Goal: Transaction & Acquisition: Book appointment/travel/reservation

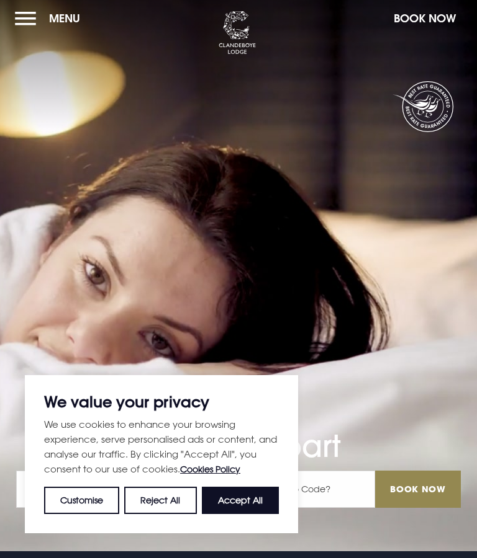
click at [249, 499] on button "Accept All" at bounding box center [240, 500] width 77 height 27
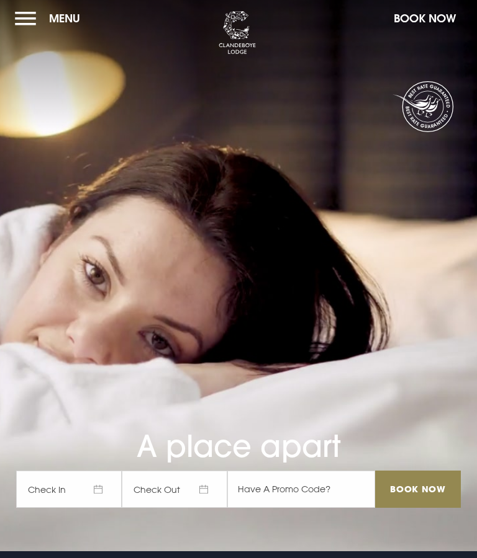
checkbox input "true"
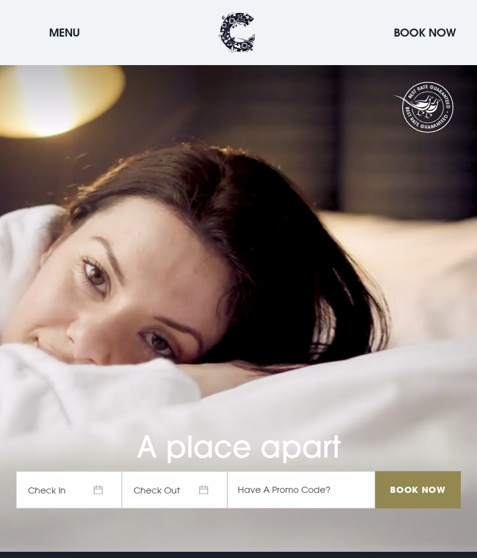
scroll to position [246, 0]
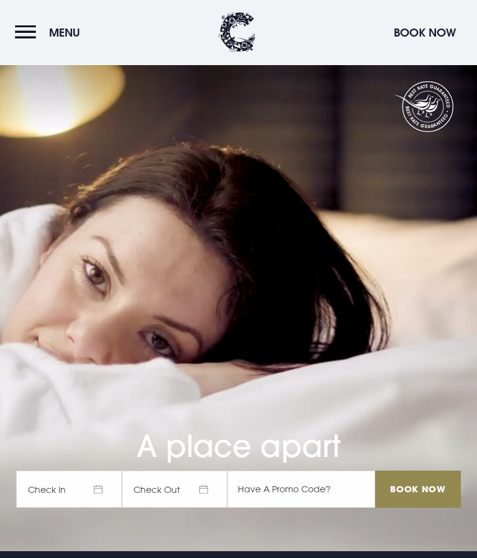
click at [90, 472] on span "Check In" at bounding box center [68, 490] width 105 height 37
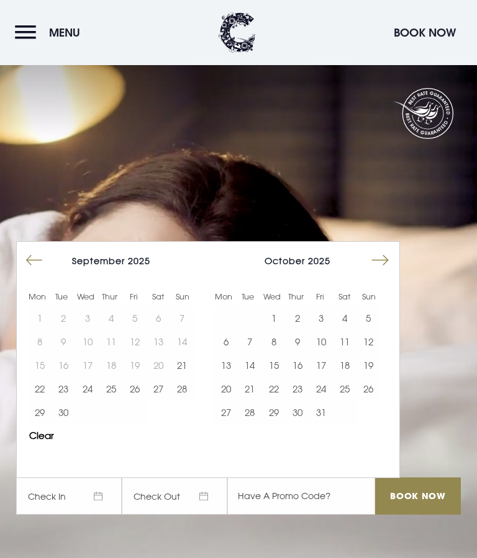
scroll to position [0, 0]
click at [377, 272] on button "Move forward to switch to the next month." at bounding box center [380, 261] width 24 height 24
click at [386, 272] on button "Move forward to switch to the next month." at bounding box center [380, 261] width 24 height 24
click at [274, 401] on button "24" at bounding box center [273, 389] width 24 height 24
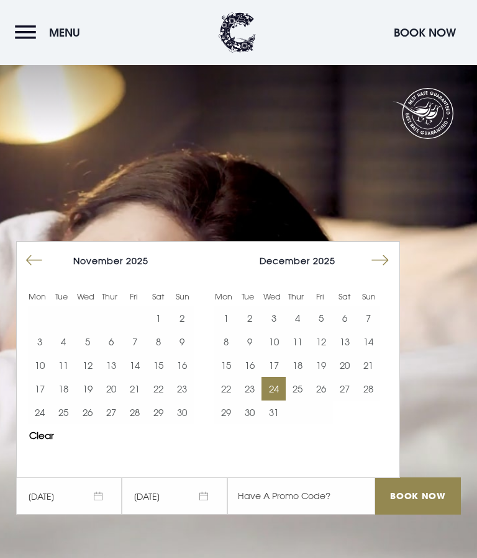
click at [273, 401] on button "24" at bounding box center [273, 389] width 24 height 24
click at [329, 401] on button "26" at bounding box center [321, 389] width 24 height 24
click at [349, 401] on button "27" at bounding box center [345, 389] width 24 height 24
click at [325, 401] on button "26" at bounding box center [321, 389] width 24 height 24
click at [326, 401] on button "26" at bounding box center [321, 389] width 24 height 24
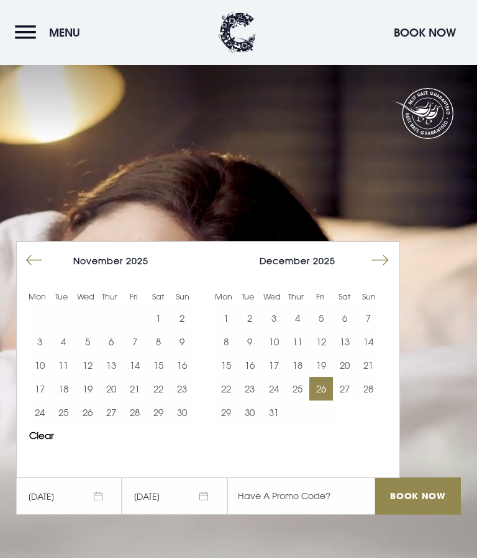
click at [328, 401] on button "26" at bounding box center [321, 389] width 24 height 24
click at [354, 401] on button "27" at bounding box center [345, 389] width 24 height 24
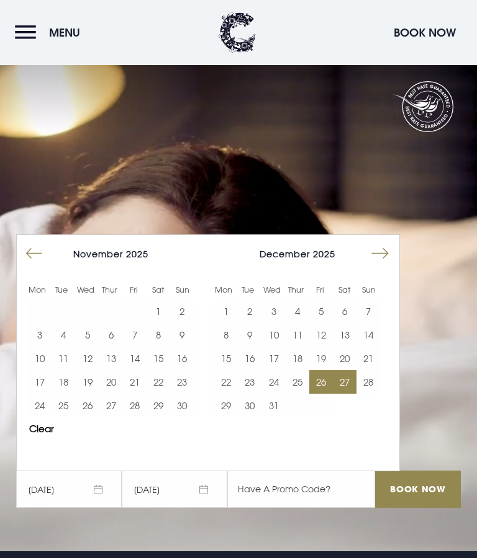
scroll to position [3, 0]
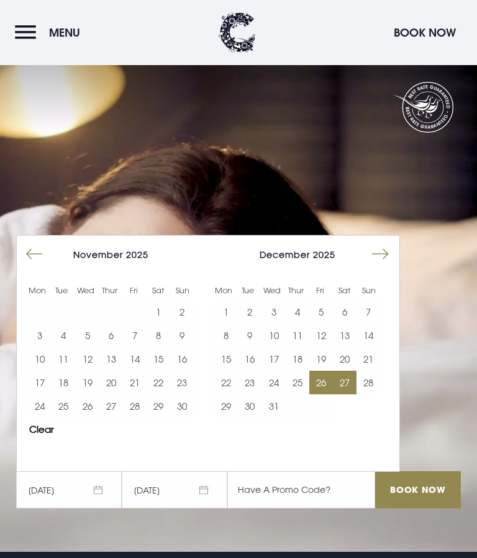
click at [38, 266] on button "Move backward to switch to the previous month." at bounding box center [34, 255] width 24 height 24
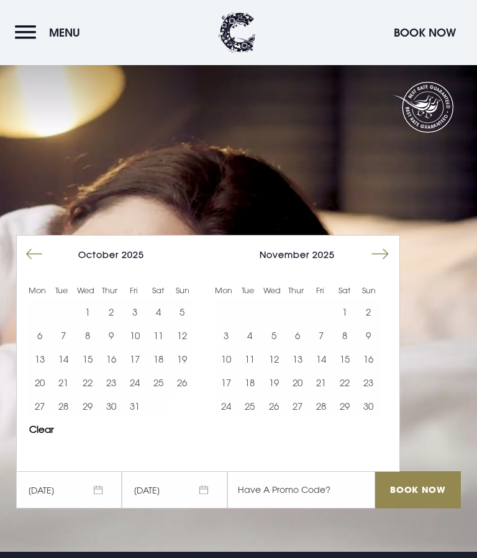
click at [382, 266] on button "Move forward to switch to the next month." at bounding box center [380, 255] width 24 height 24
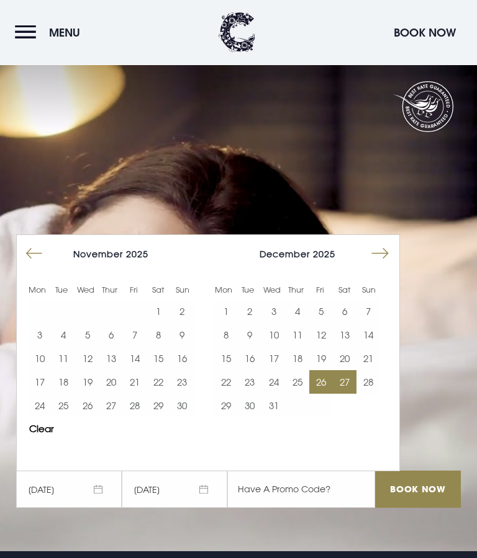
click at [91, 491] on span "[DATE]" at bounding box center [68, 490] width 105 height 37
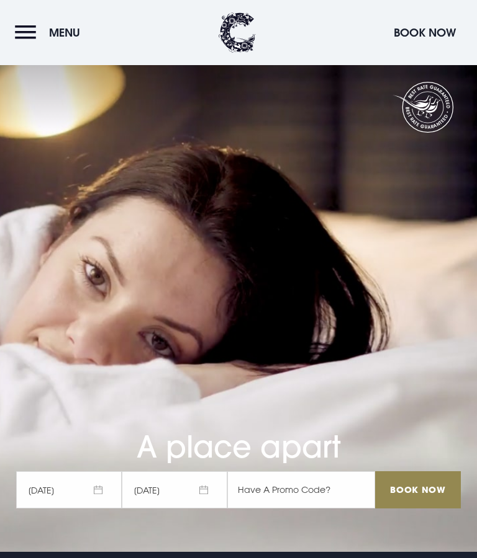
click at [94, 501] on span "[DATE]" at bounding box center [68, 490] width 105 height 37
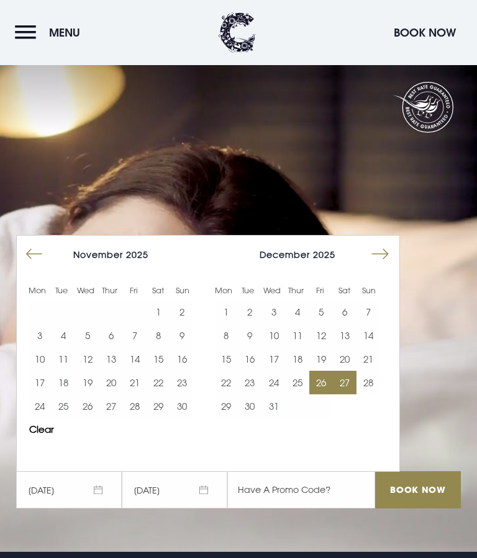
click at [353, 393] on button "27" at bounding box center [345, 383] width 24 height 24
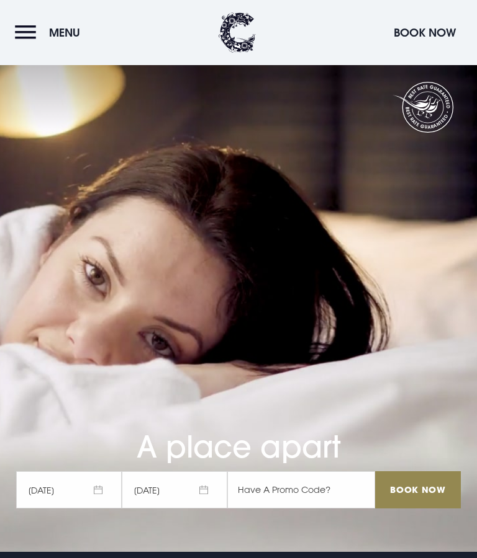
click at [202, 496] on span "[DATE]" at bounding box center [174, 490] width 105 height 37
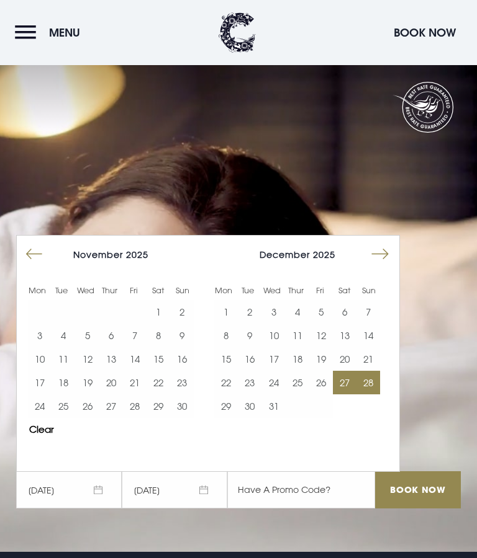
click at [387, 255] on button "Move forward to switch to the next month." at bounding box center [380, 255] width 24 height 24
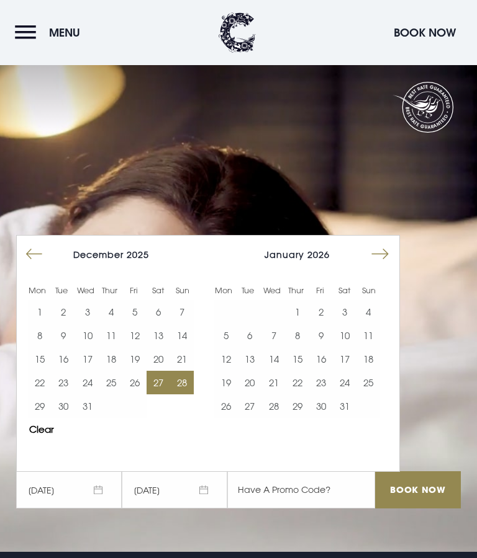
click at [94, 414] on button "31" at bounding box center [87, 407] width 24 height 24
click at [65, 411] on button "30" at bounding box center [64, 407] width 24 height 24
click at [156, 392] on button "27" at bounding box center [158, 383] width 24 height 24
click at [47, 434] on button "Clear" at bounding box center [41, 429] width 25 height 9
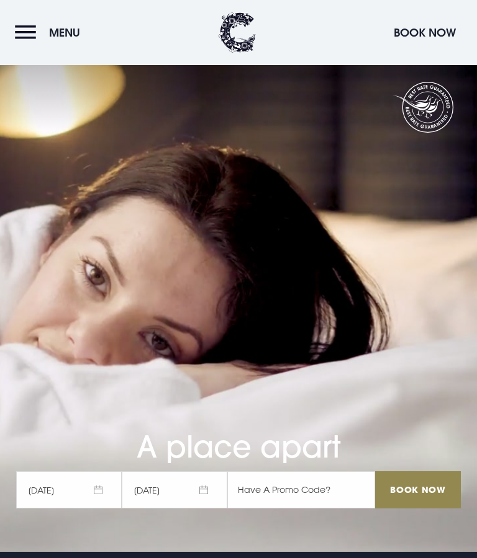
click at [190, 497] on span "[DATE]" at bounding box center [174, 490] width 105 height 37
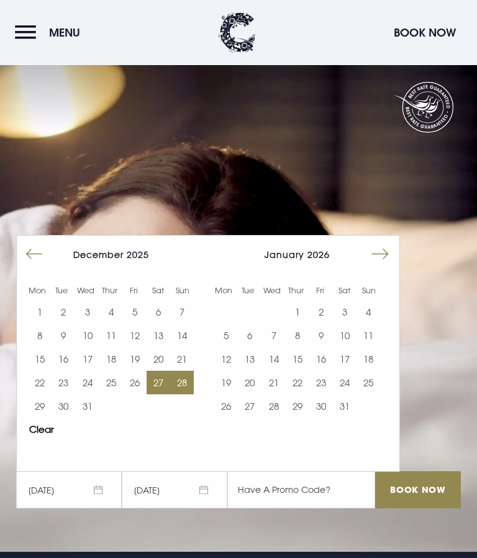
click at [68, 411] on button "30" at bounding box center [64, 407] width 24 height 24
click at [422, 495] on input "Book Now" at bounding box center [418, 490] width 86 height 37
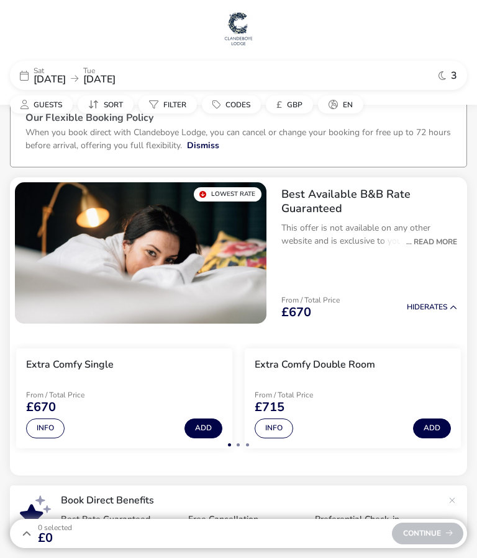
click at [429, 239] on div "... Read More" at bounding box center [428, 241] width 57 height 11
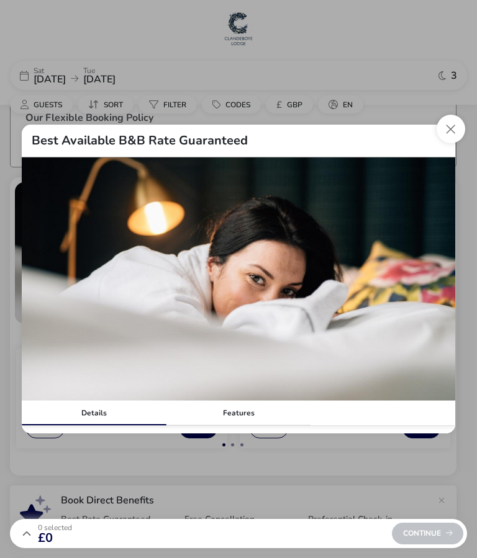
click at [457, 120] on button "Close modal" at bounding box center [450, 129] width 29 height 29
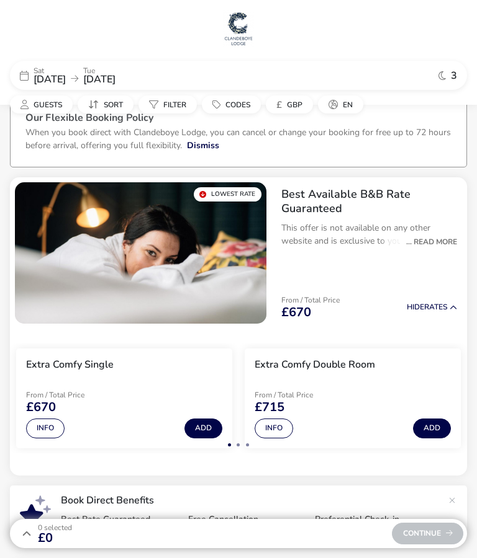
click at [419, 285] on div "Best Available B&B Rate Guaranteed This offer is not available on any other web…" at bounding box center [368, 252] width 195 height 151
click at [434, 235] on p "This offer is not available on any other website and is exclusive to you! Enjoy…" at bounding box center [369, 235] width 176 height 26
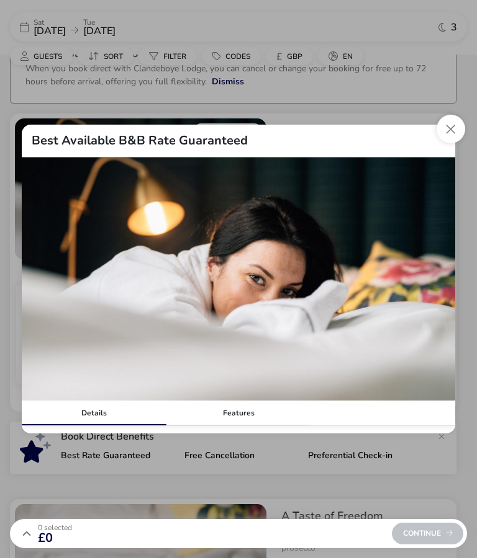
scroll to position [66, 0]
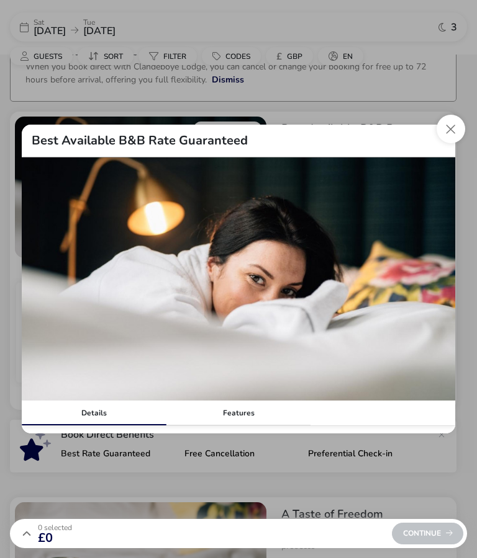
click at [240, 426] on div "Features" at bounding box center [238, 413] width 145 height 25
click at [459, 143] on button "Close modal" at bounding box center [450, 129] width 29 height 29
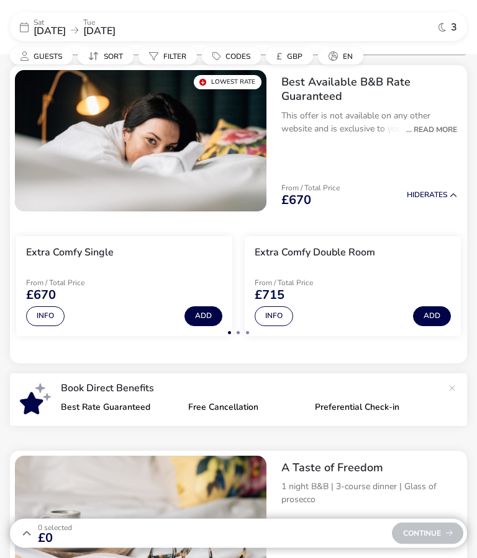
scroll to position [0, 0]
